Goal: Find specific page/section: Find specific page/section

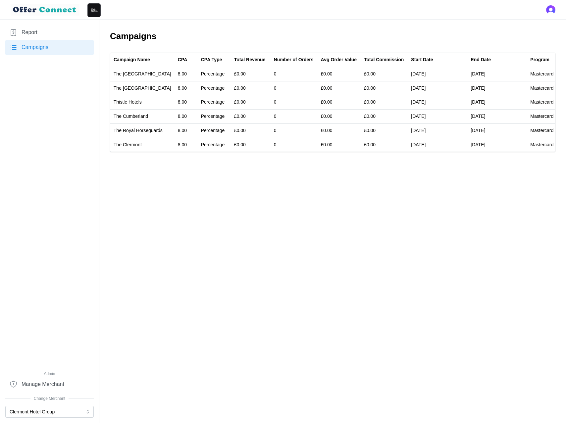
click at [39, 31] on link "Report" at bounding box center [49, 32] width 88 height 15
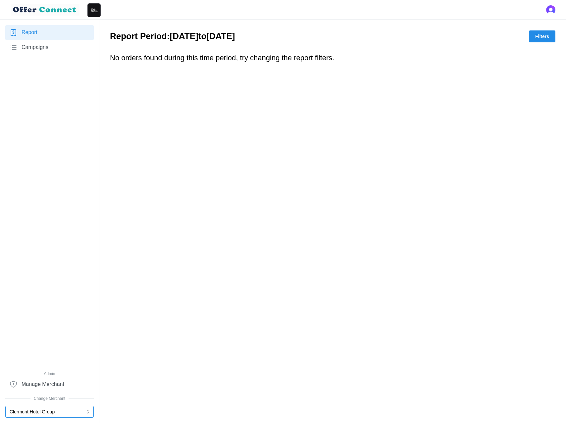
click at [83, 414] on button "Clermont Hotel Group" at bounding box center [49, 412] width 88 height 12
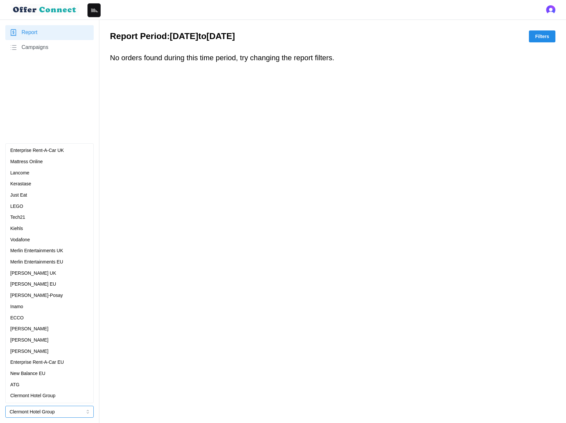
click at [54, 154] on p "Enterprise Rent-A-Car UK" at bounding box center [37, 150] width 54 height 7
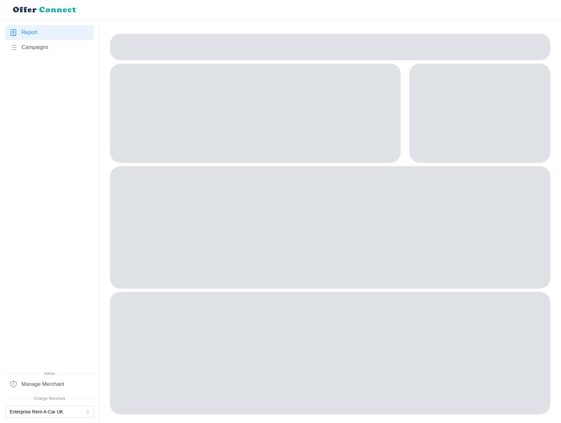
scroll to position [2, 0]
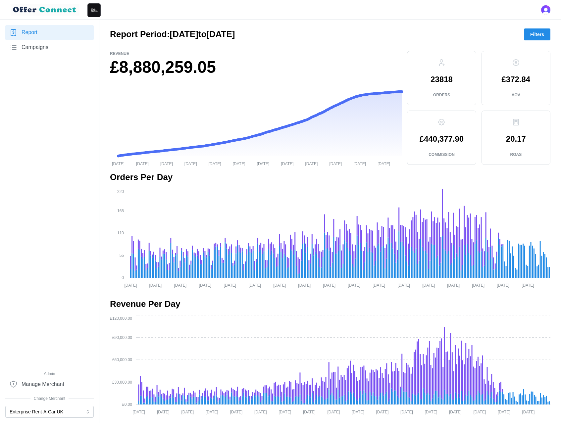
click at [52, 148] on div "Report Campaigns" at bounding box center [49, 198] width 88 height 346
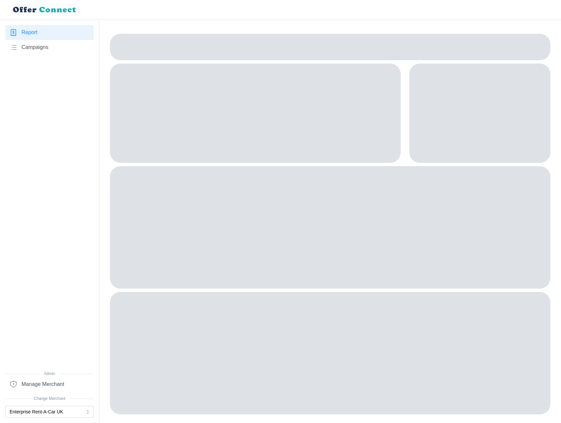
scroll to position [2, 0]
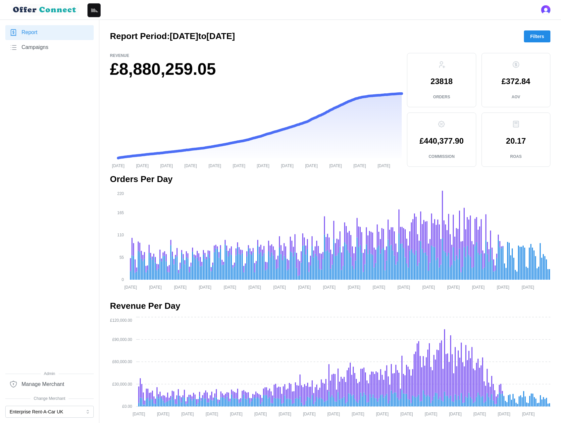
click at [40, 47] on span "Campaigns" at bounding box center [35, 47] width 27 height 8
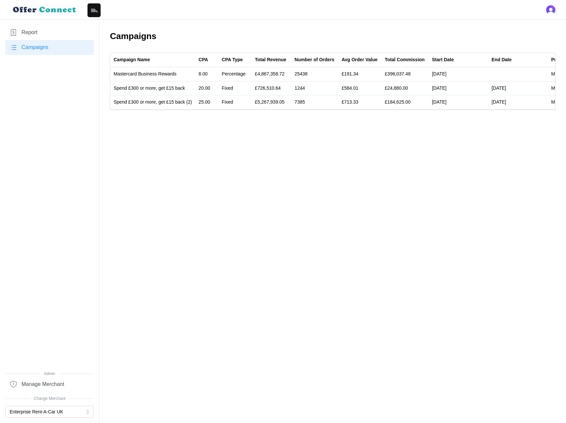
click at [34, 32] on span "Report" at bounding box center [30, 32] width 16 height 8
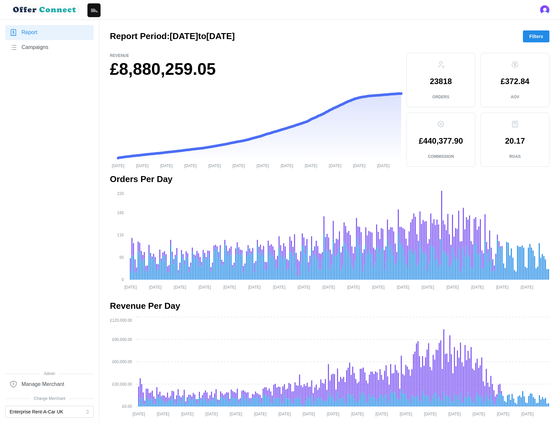
click at [38, 48] on span "Campaigns" at bounding box center [35, 47] width 27 height 8
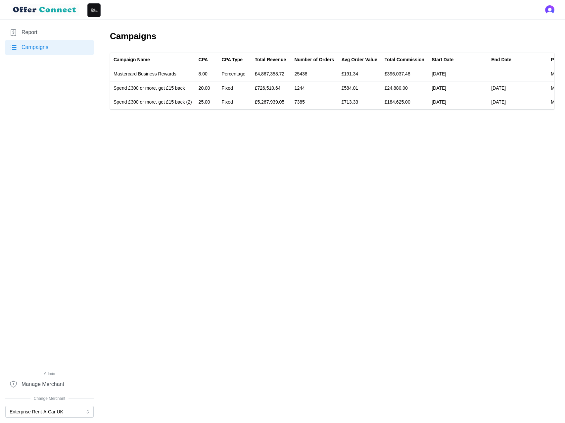
scroll to position [0, 71]
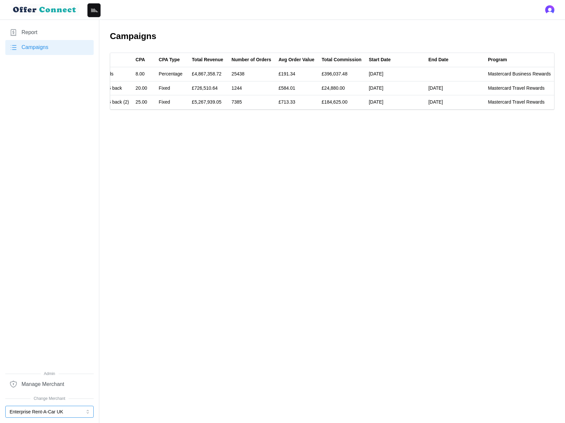
click at [59, 413] on button "Enterprise Rent-A-Car UK" at bounding box center [49, 412] width 88 height 12
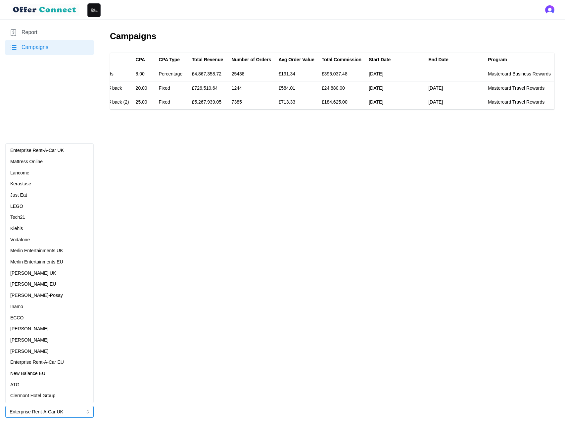
click at [41, 162] on p "Mattress Online" at bounding box center [26, 161] width 32 height 7
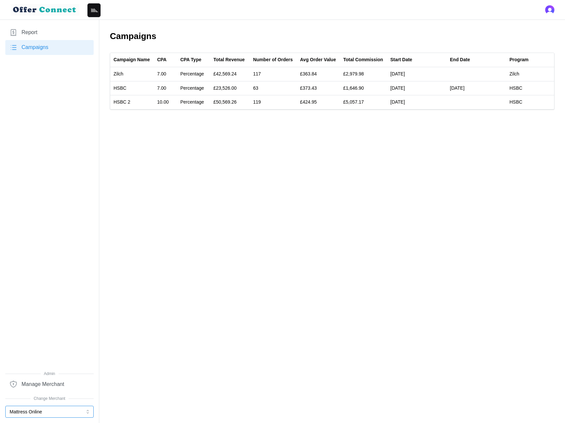
click at [36, 412] on button "Mattress Online" at bounding box center [49, 412] width 88 height 12
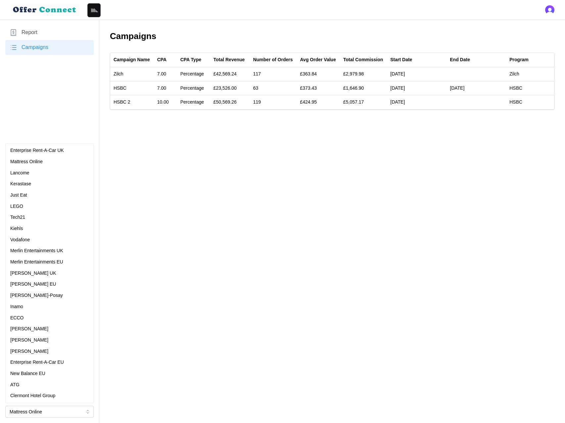
click at [49, 31] on link "Report" at bounding box center [49, 32] width 88 height 15
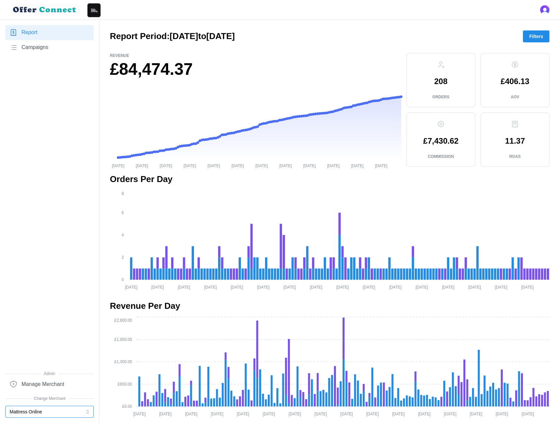
click at [60, 407] on button "Mattress Online" at bounding box center [49, 412] width 88 height 12
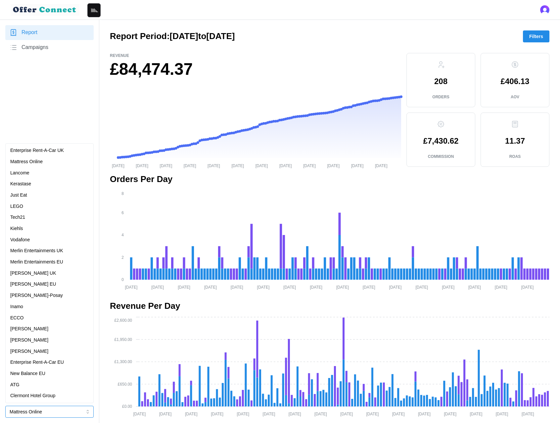
click at [47, 171] on div "Lancome" at bounding box center [49, 172] width 78 height 7
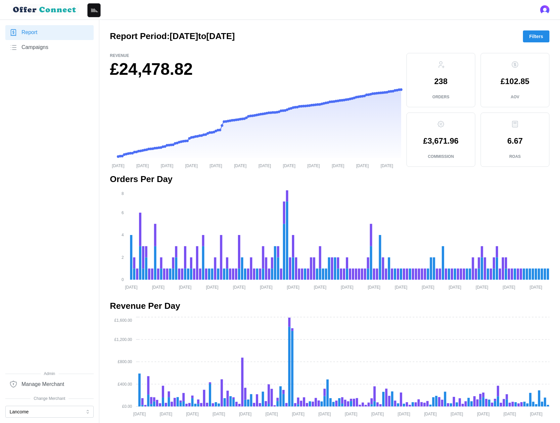
click at [44, 48] on span "Campaigns" at bounding box center [35, 47] width 27 height 8
